Goal: Find specific page/section: Find specific page/section

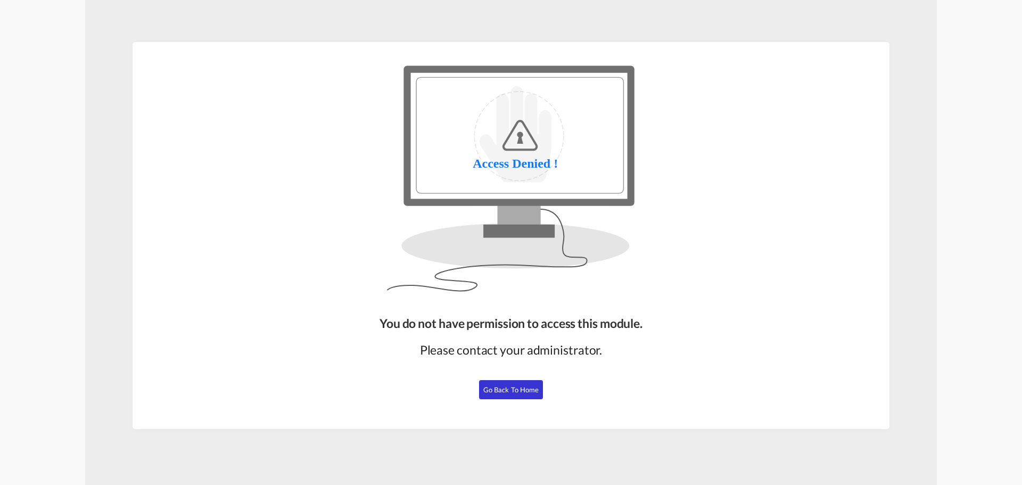
click at [514, 400] on div "You do not have permission to access this module. Please contact your administr…" at bounding box center [510, 367] width 271 height 114
click at [512, 390] on span "Go Back to Home" at bounding box center [511, 389] width 56 height 9
